Goal: Transaction & Acquisition: Purchase product/service

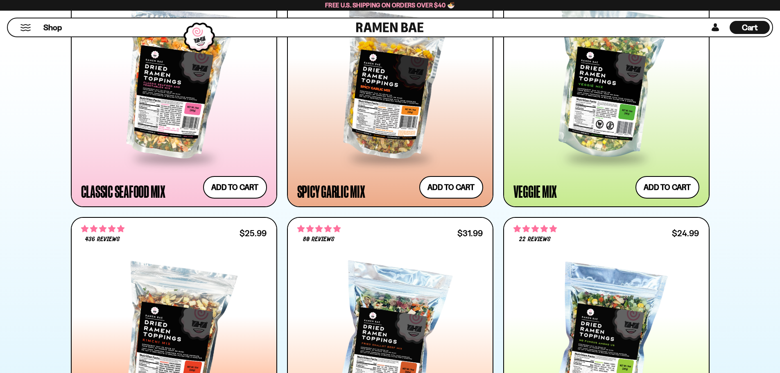
scroll to position [591, 0]
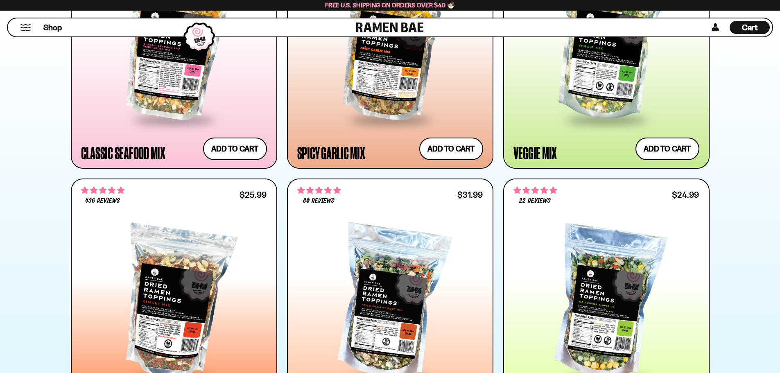
drag, startPoint x: 786, startPoint y: 14, endPoint x: 786, endPoint y: 59, distance: 44.2
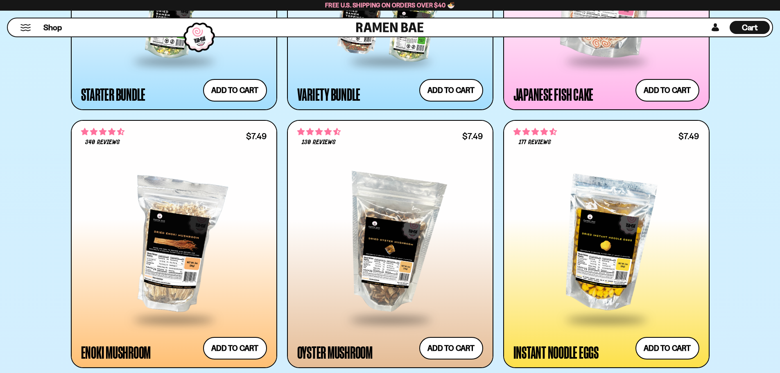
scroll to position [1182, 0]
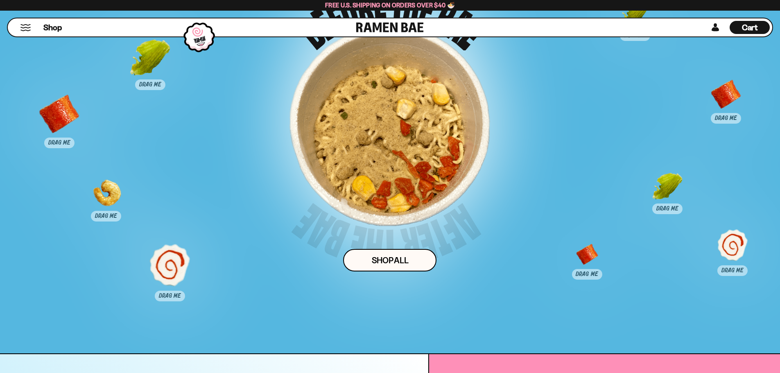
scroll to position [4424, 0]
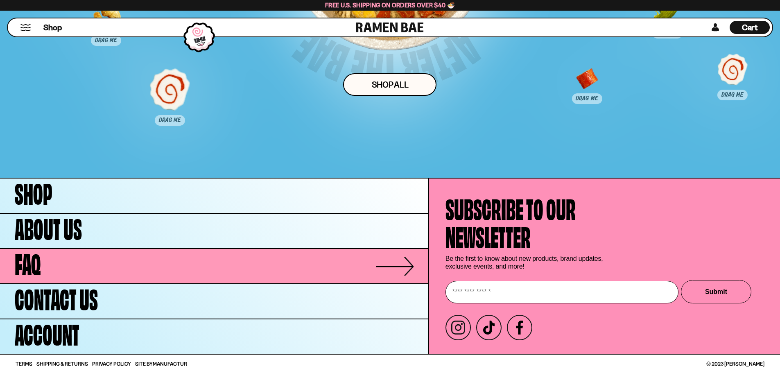
click at [399, 264] on link "FAQ" at bounding box center [214, 266] width 428 height 34
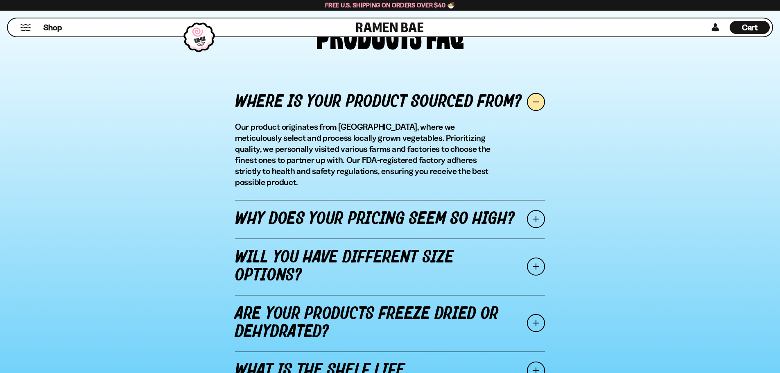
scroll to position [939, 0]
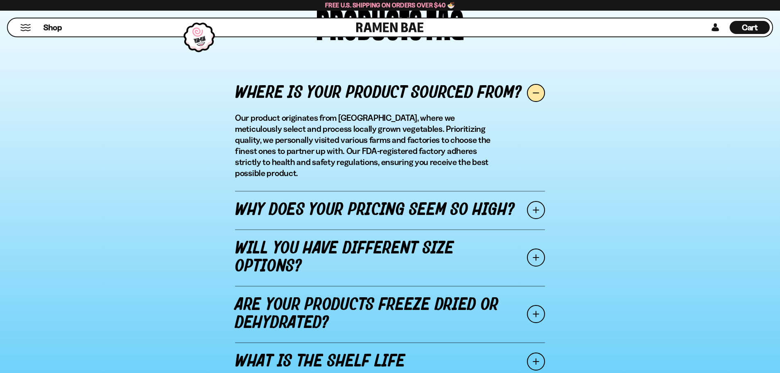
click at [536, 201] on span at bounding box center [536, 210] width 18 height 18
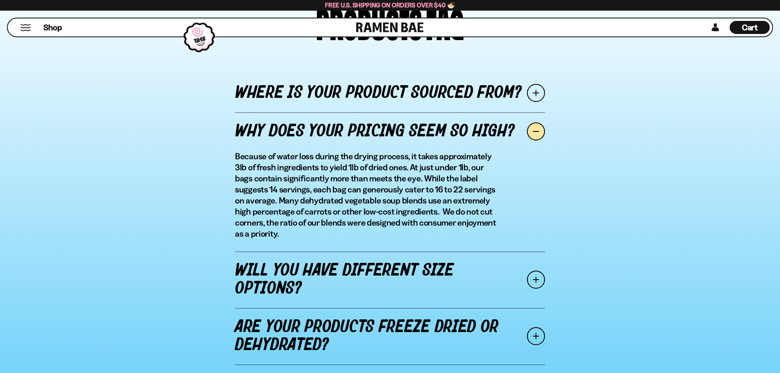
click at [534, 281] on span at bounding box center [536, 280] width 18 height 18
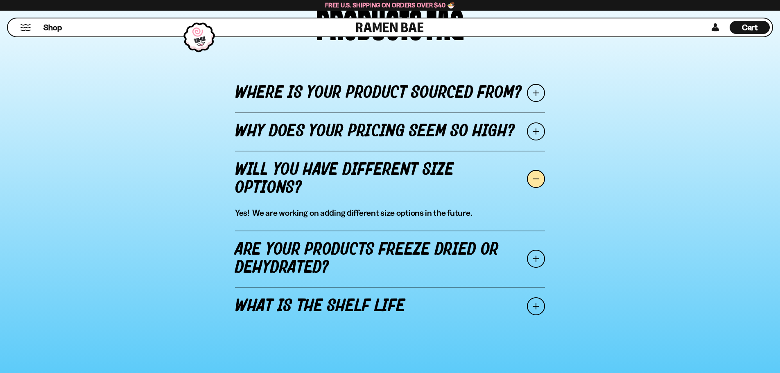
click at [536, 255] on span at bounding box center [536, 259] width 18 height 18
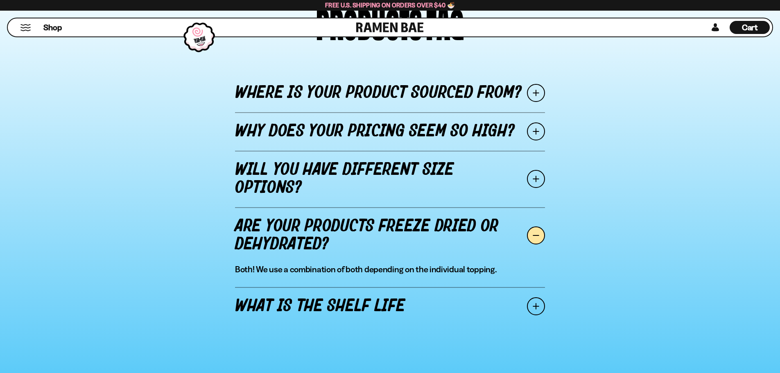
click at [539, 302] on span at bounding box center [536, 306] width 18 height 18
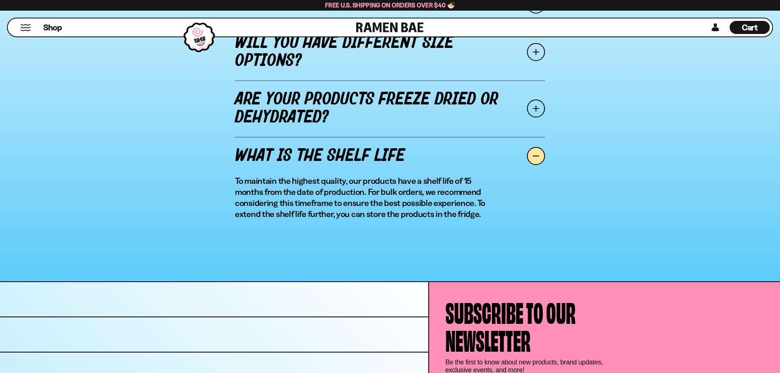
scroll to position [1170, 0]
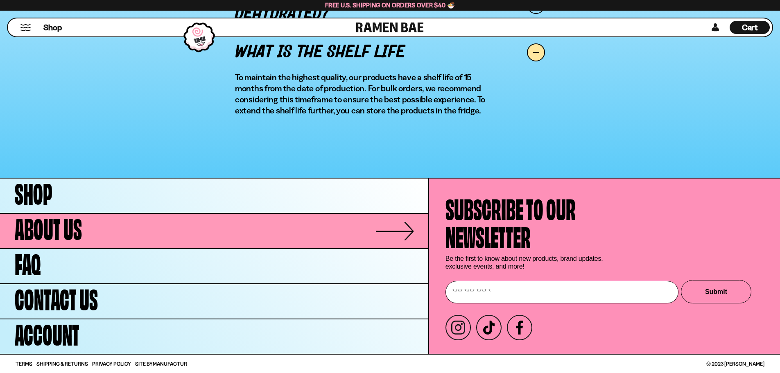
click at [410, 232] on link "About Us" at bounding box center [214, 231] width 428 height 34
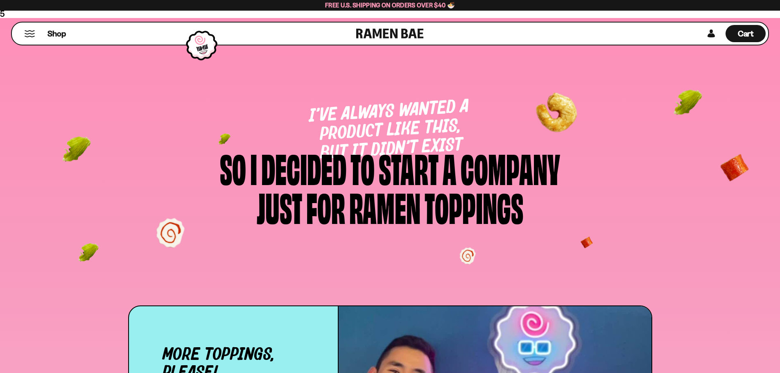
click at [27, 30] on button "Mobile Menu Trigger" at bounding box center [29, 33] width 11 height 7
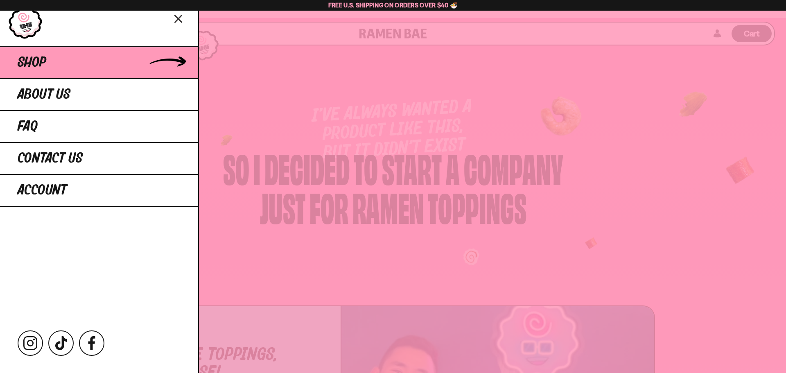
click at [176, 60] on link "Shop" at bounding box center [99, 62] width 198 height 32
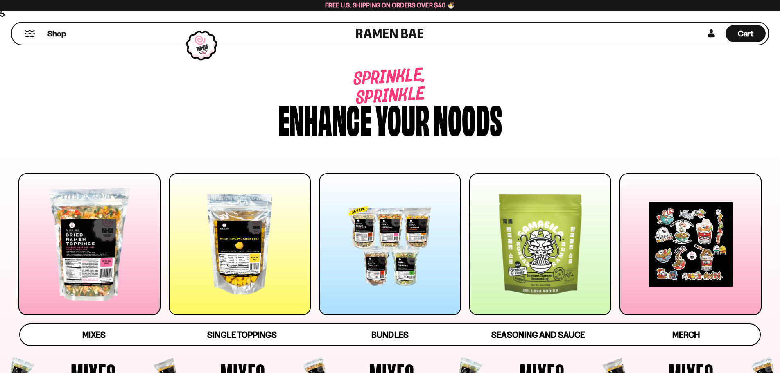
click at [391, 256] on div at bounding box center [390, 244] width 142 height 142
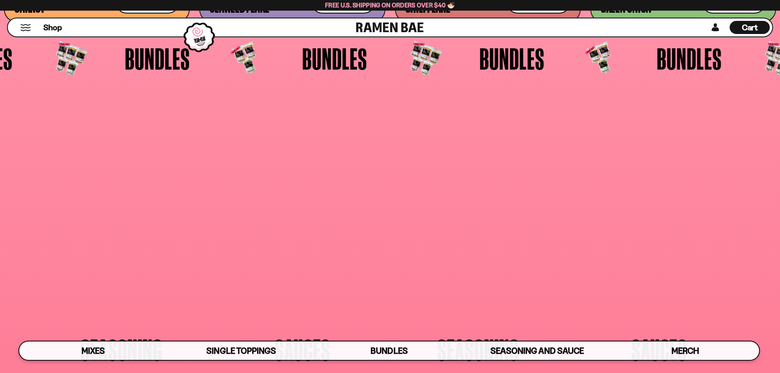
scroll to position [2145, 0]
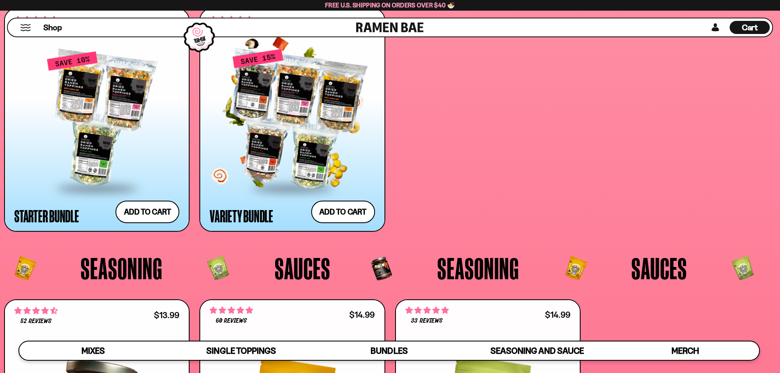
click at [326, 99] on div at bounding box center [292, 119] width 165 height 137
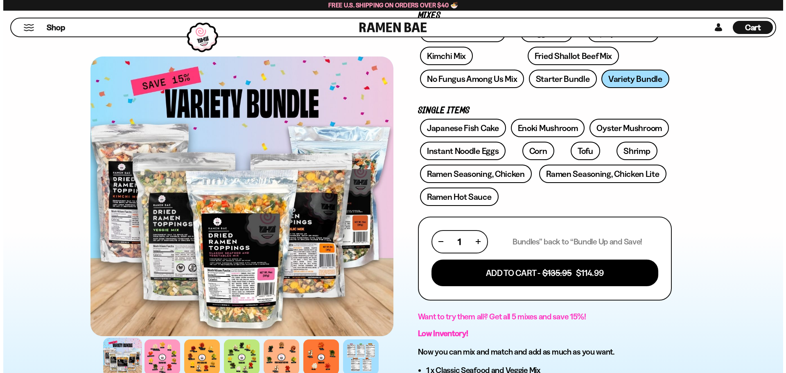
scroll to position [164, 0]
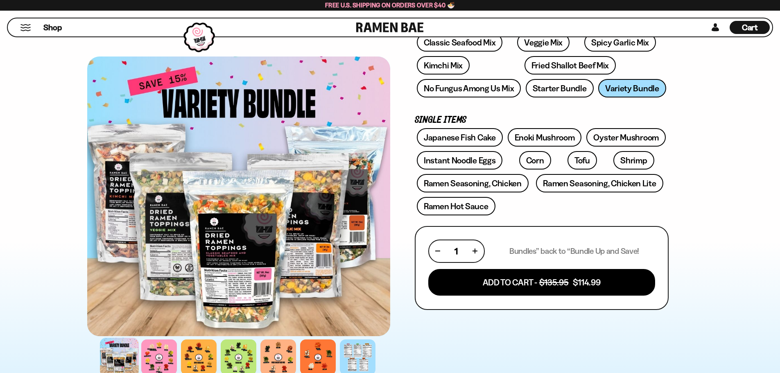
click at [21, 25] on button "Mobile Menu Trigger" at bounding box center [25, 27] width 11 height 7
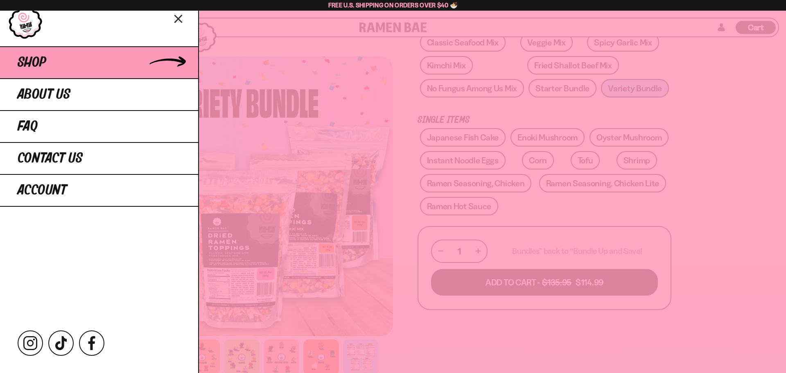
click at [53, 59] on link "Shop" at bounding box center [99, 62] width 198 height 32
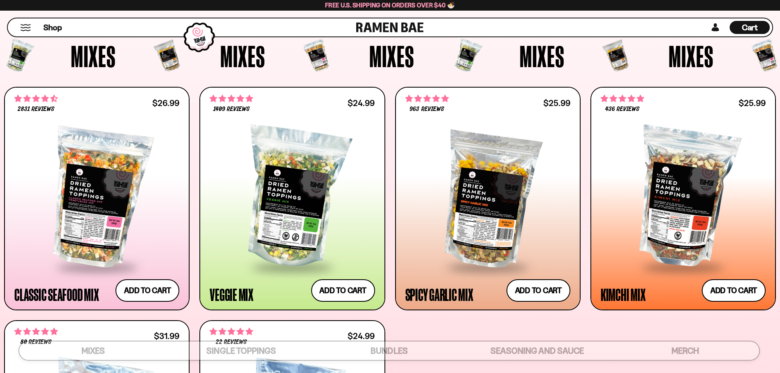
scroll to position [377, 0]
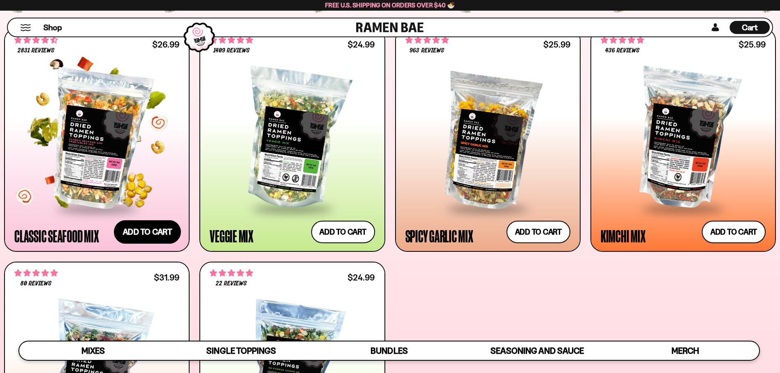
click at [142, 229] on button "Add to cart Add ― Regular price $26.99 Regular price Sale price $26.99 Unit pri…" at bounding box center [147, 232] width 67 height 24
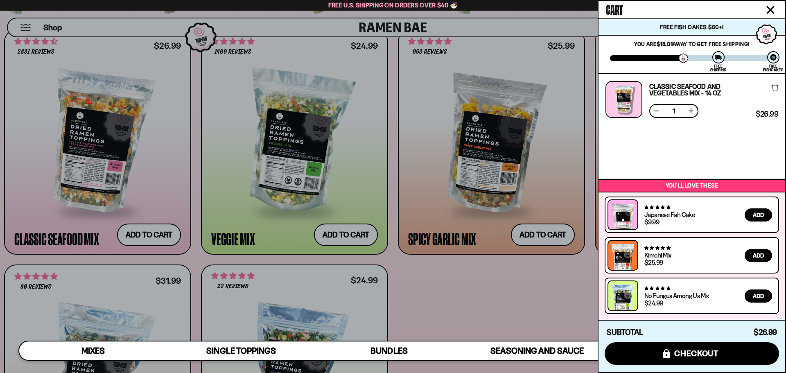
click at [523, 287] on div at bounding box center [393, 186] width 786 height 373
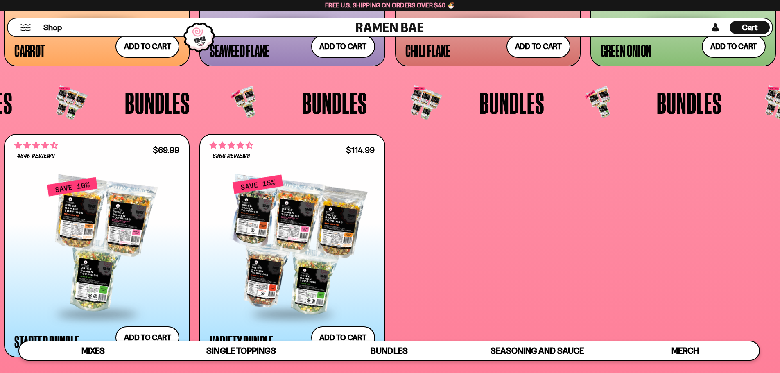
scroll to position [2090, 0]
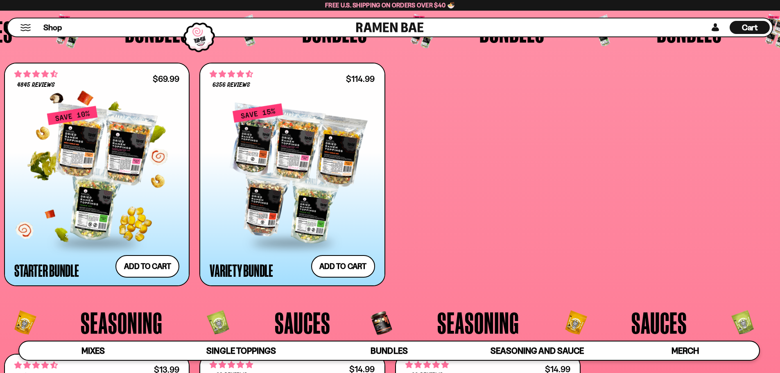
click at [97, 141] on div at bounding box center [96, 173] width 165 height 137
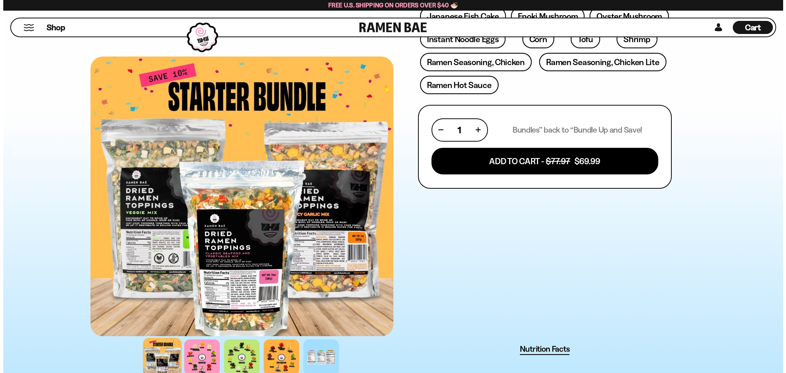
scroll to position [147, 0]
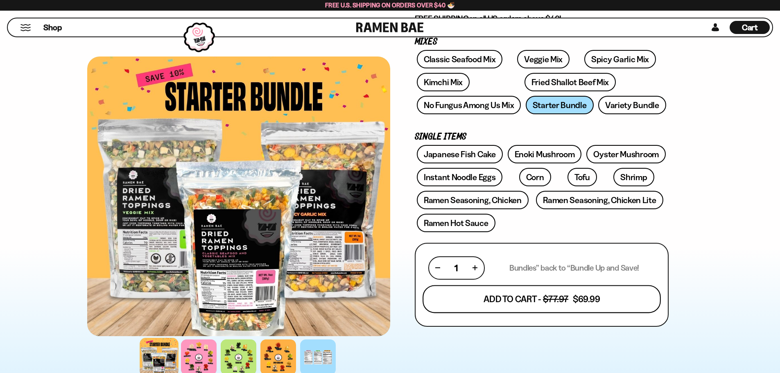
click at [510, 298] on button "Add To Cart - $77.97 $69.99" at bounding box center [541, 299] width 238 height 28
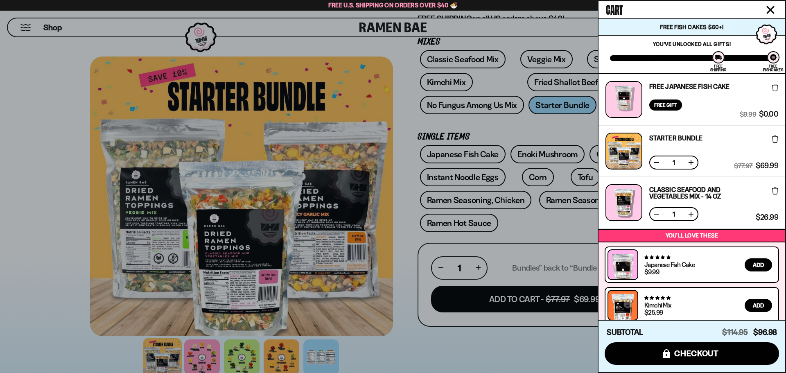
click at [657, 211] on button at bounding box center [656, 214] width 8 height 8
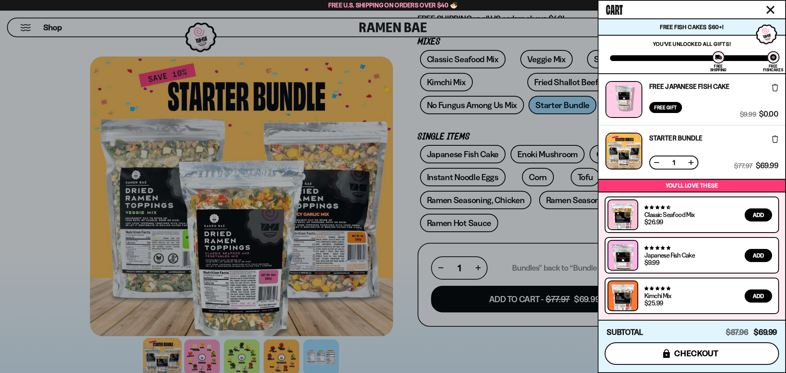
click at [688, 355] on span "checkout" at bounding box center [696, 353] width 45 height 9
